Goal: Task Accomplishment & Management: Manage account settings

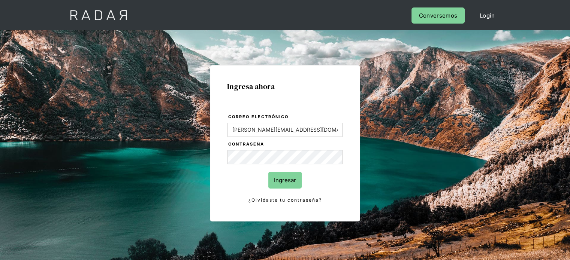
click at [281, 183] on input "Ingresar" at bounding box center [284, 180] width 33 height 17
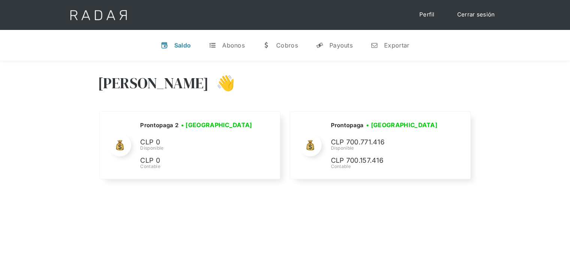
click at [473, 15] on link "Cerrar sesión" at bounding box center [475, 14] width 53 height 15
